Goal: Navigation & Orientation: Find specific page/section

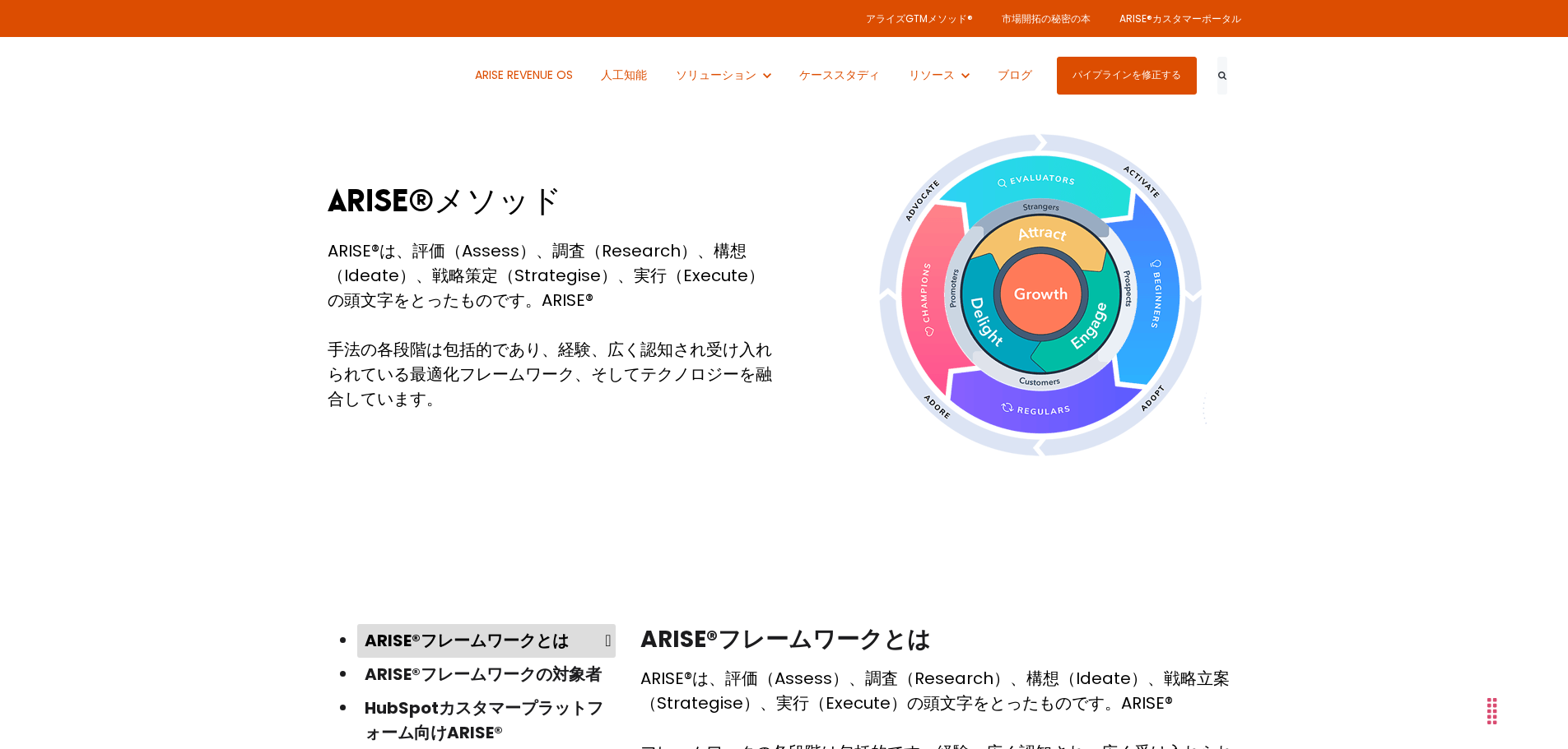
click at [1270, 355] on div "ARISE®メソッド ARISE®は、評価（Assess）、調査（Research）、構想（Ideate）、戦略策定（Strategise）、実行（Execu…" at bounding box center [784, 296] width 1568 height 493
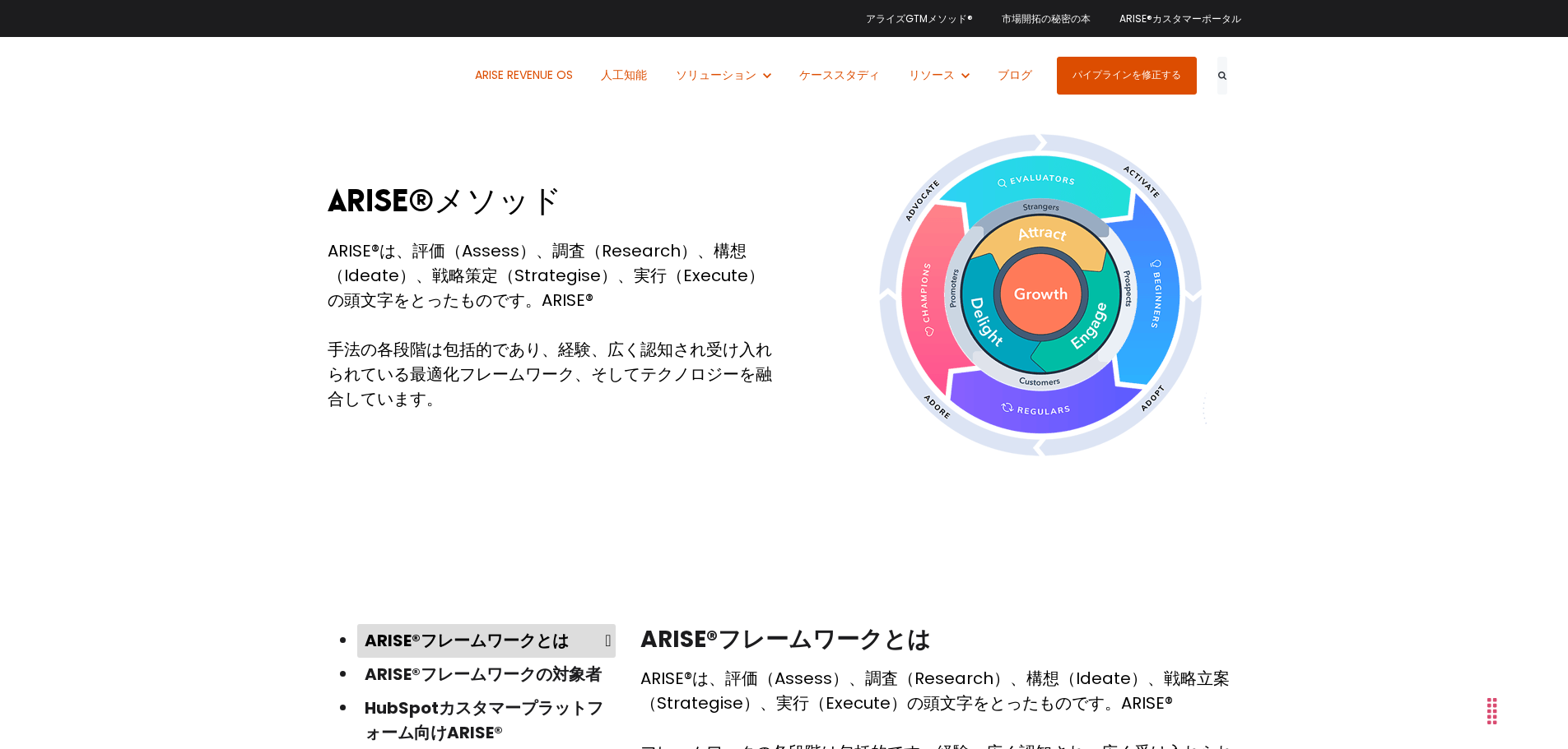
click at [472, 32] on div "アライズGTMメソッド® 市場開拓の秘密の本 ARISE®カスタマーポータル" at bounding box center [784, 18] width 914 height 37
click at [1219, 15] on font "ARISE®カスタマーポータル" at bounding box center [1180, 19] width 122 height 14
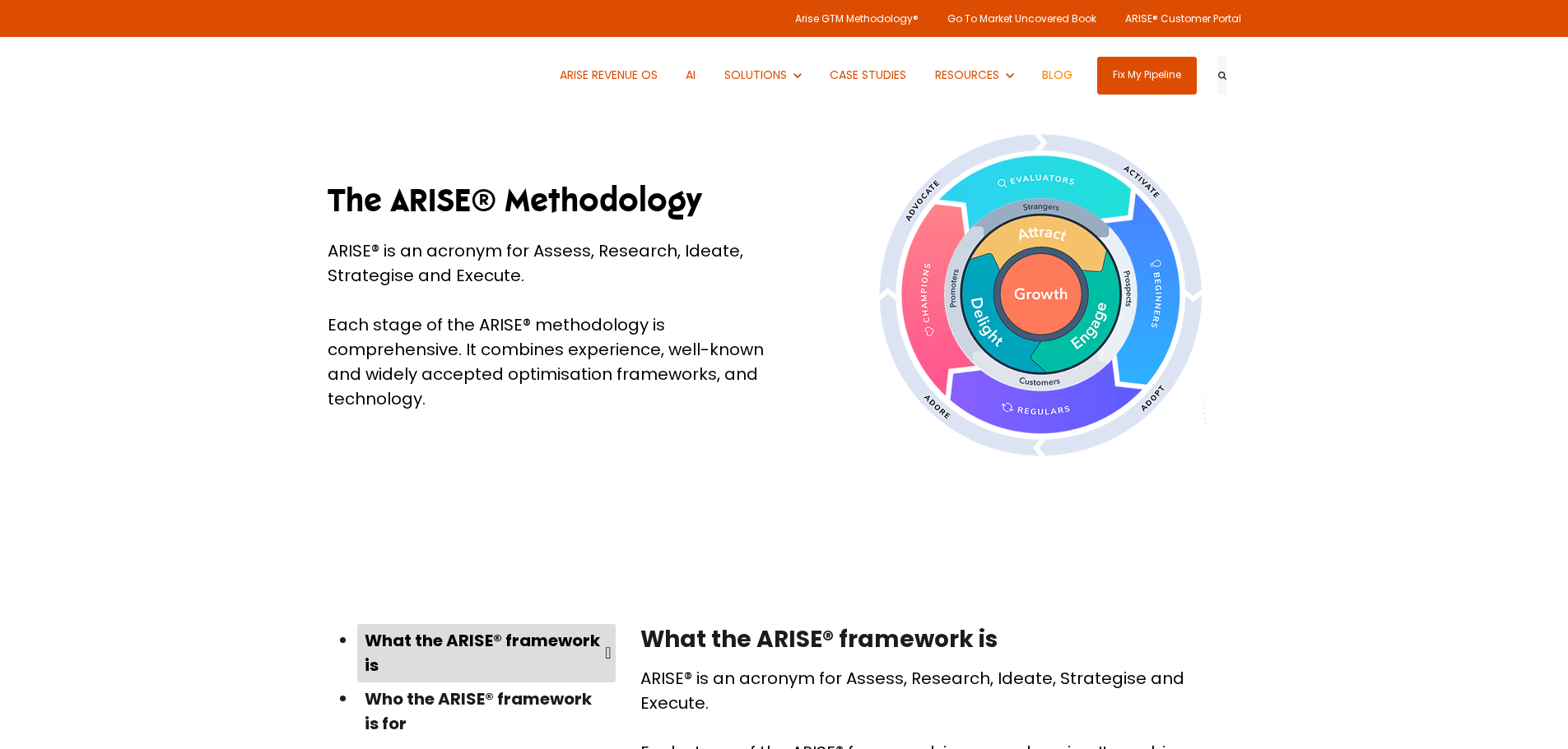
drag, startPoint x: 0, startPoint y: 0, endPoint x: 1069, endPoint y: 73, distance: 1071.5
click at [1069, 73] on link "BLOG" at bounding box center [1058, 74] width 56 height 76
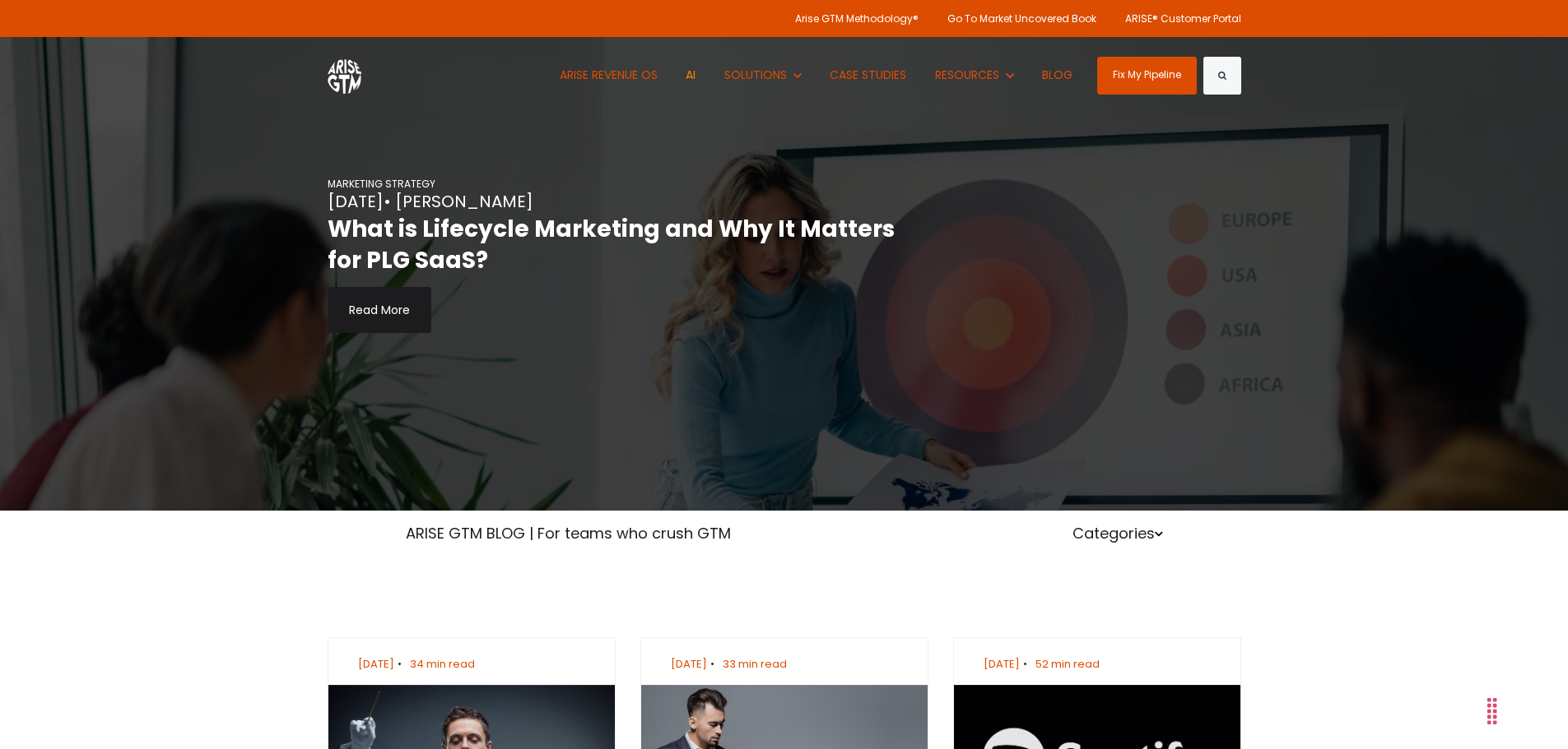
click at [695, 75] on link "AI" at bounding box center [691, 74] width 35 height 76
